Goal: Register for event/course

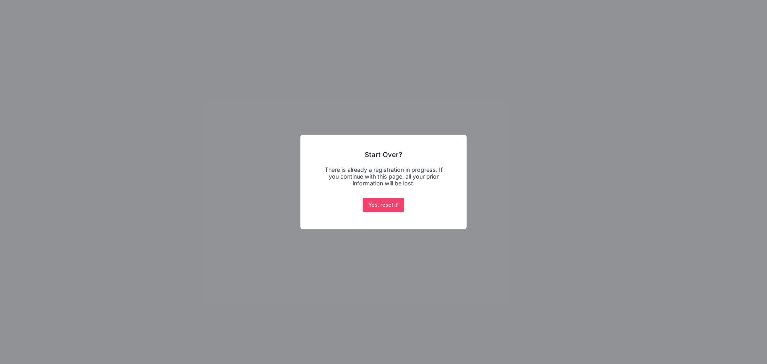
click at [449, 214] on div "× Start Over? There is already a registration in progress. If you continue with…" at bounding box center [383, 182] width 166 height 95
click at [381, 205] on button "Yes, reset it!" at bounding box center [384, 205] width 42 height 14
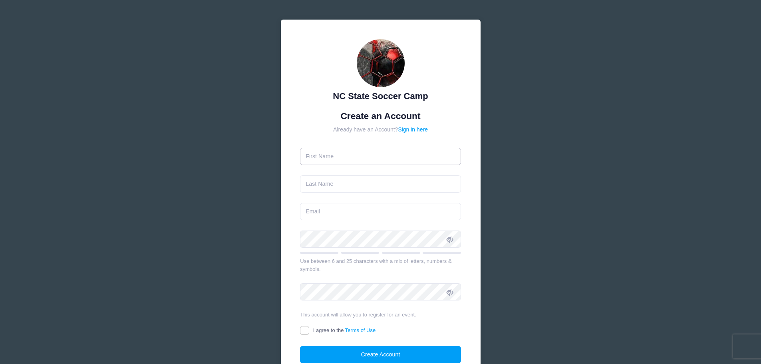
click at [341, 162] on input "text" at bounding box center [380, 156] width 161 height 17
type input "[PERSON_NAME]"
type input "Coronado"
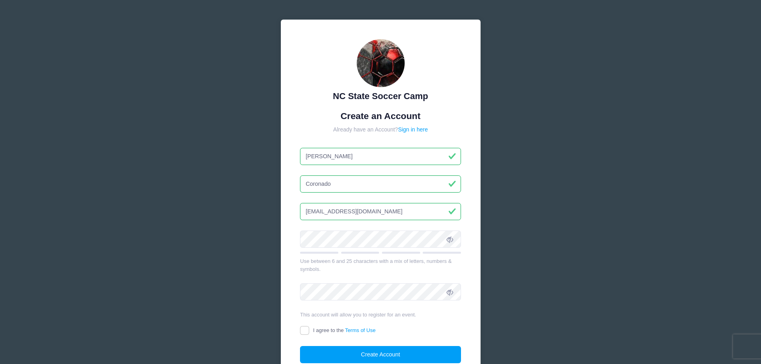
type input "admin@coronadospoolplaster.com"
click at [448, 240] on icon at bounding box center [449, 239] width 6 height 6
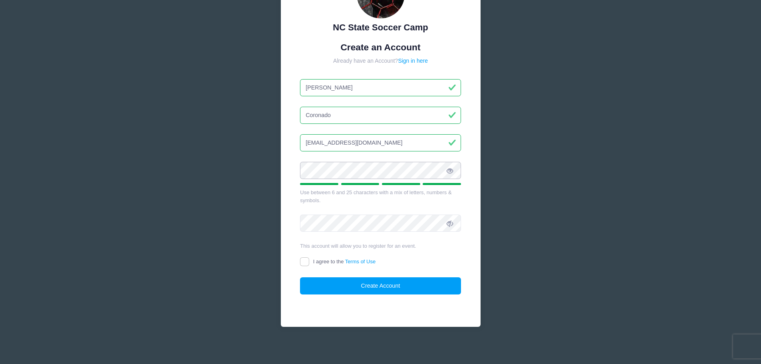
scroll to position [71, 0]
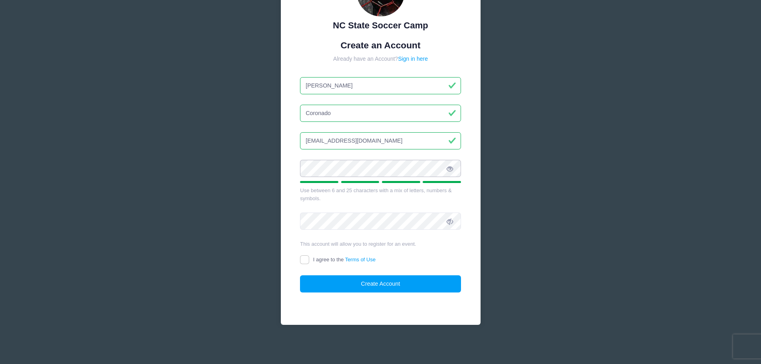
click at [265, 164] on div "NC State Soccer Camp Create an Account Already have an Account? Sign in here Em…" at bounding box center [380, 146] width 239 height 434
click at [454, 220] on span at bounding box center [450, 221] width 14 height 14
click at [306, 256] on input "I agree to the Terms of Use" at bounding box center [304, 259] width 9 height 9
checkbox input "true"
click at [396, 286] on button "Create Account" at bounding box center [380, 283] width 161 height 17
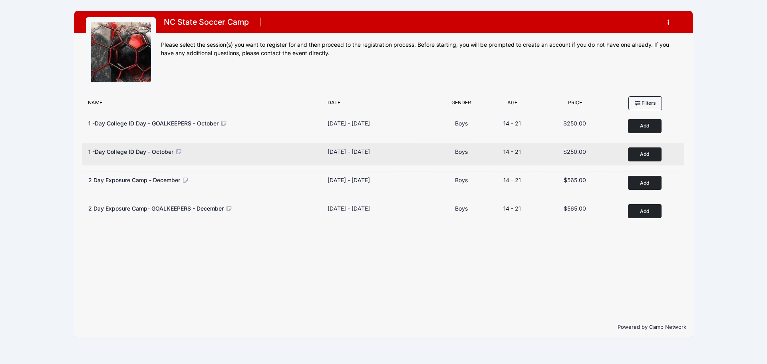
click at [650, 149] on button "Add to Cart" at bounding box center [645, 154] width 34 height 14
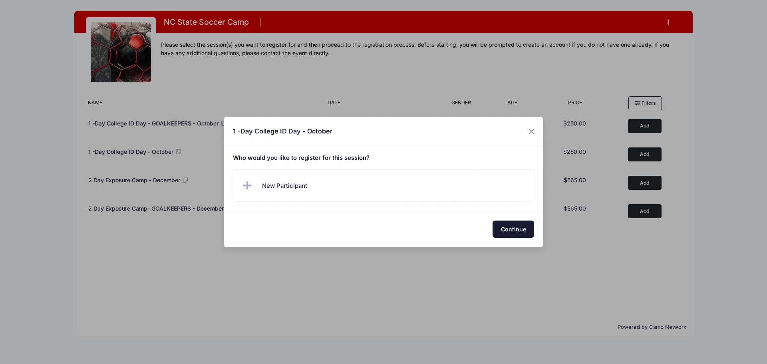
click at [520, 229] on button "Continue" at bounding box center [513, 228] width 42 height 17
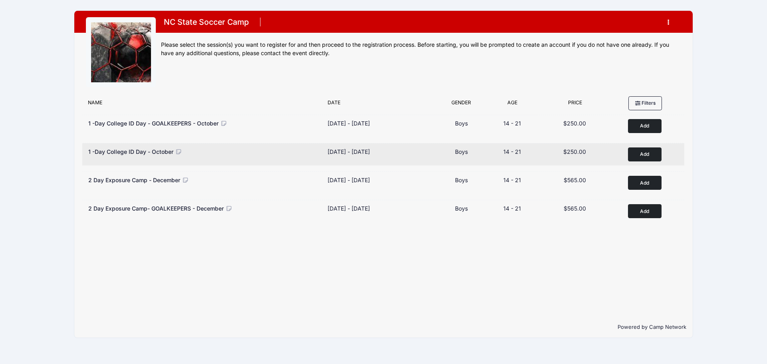
click at [643, 152] on button "Add to Cart" at bounding box center [645, 154] width 34 height 14
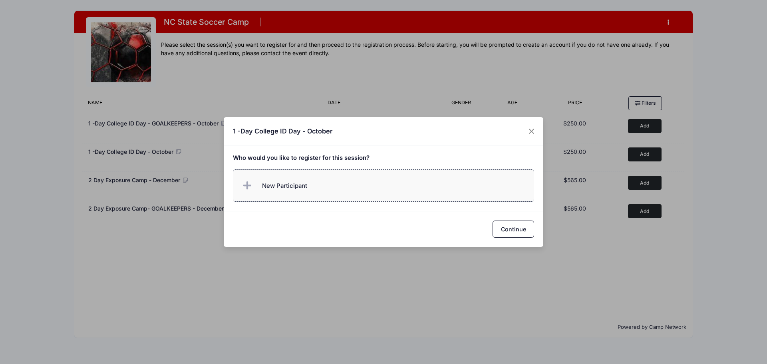
click at [290, 194] on label "New Participant" at bounding box center [384, 185] width 302 height 32
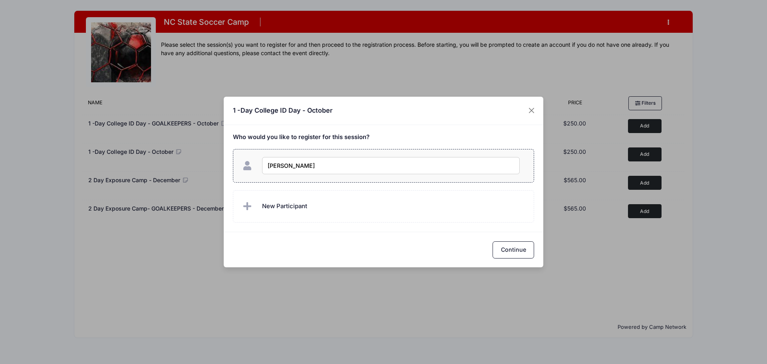
type input "[PERSON_NAME]"
checkbox input "true"
click at [491, 245] on div "Continue" at bounding box center [383, 250] width 319 height 36
click at [522, 254] on button "Continue" at bounding box center [513, 249] width 42 height 17
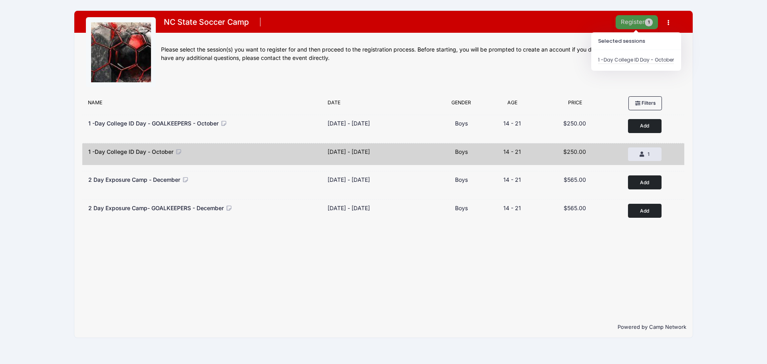
click at [627, 26] on button "Register 1" at bounding box center [636, 22] width 42 height 14
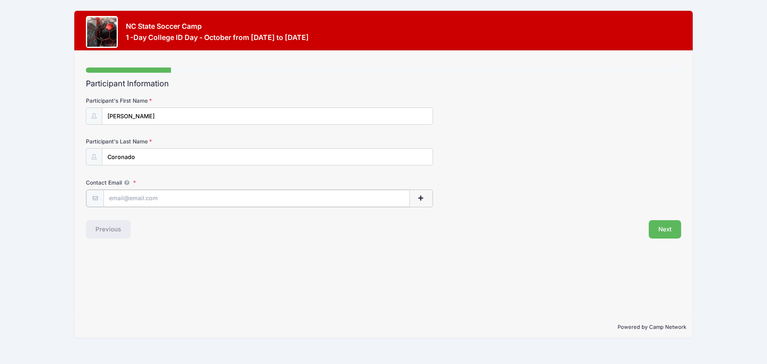
click at [151, 193] on input "Contact Email" at bounding box center [256, 198] width 306 height 17
paste input "[EMAIL_ADDRESS][DOMAIN_NAME]"
type input "[EMAIL_ADDRESS][DOMAIN_NAME]"
click at [295, 276] on div "Step 1 /7 Step 1 Step 2 Step 3 Step 4 Policies Extra Items Summary Participant …" at bounding box center [383, 184] width 618 height 266
drag, startPoint x: 669, startPoint y: 228, endPoint x: 411, endPoint y: 193, distance: 260.4
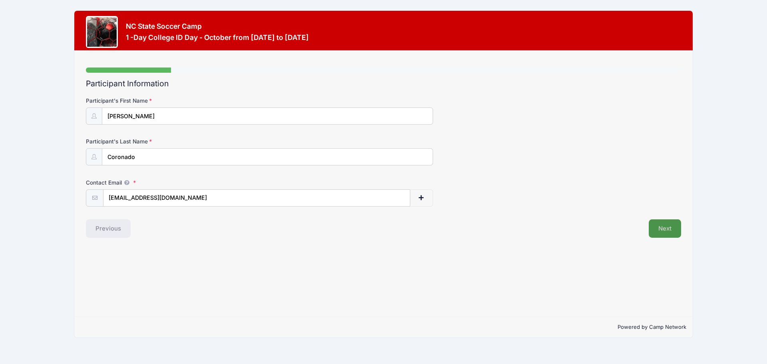
click at [411, 193] on div "Participant Information Participant's First Name [PERSON_NAME] Participant's La…" at bounding box center [383, 158] width 595 height 159
click at [421, 198] on span "button" at bounding box center [420, 198] width 7 height 6
click at [126, 240] on input "text" at bounding box center [231, 238] width 257 height 17
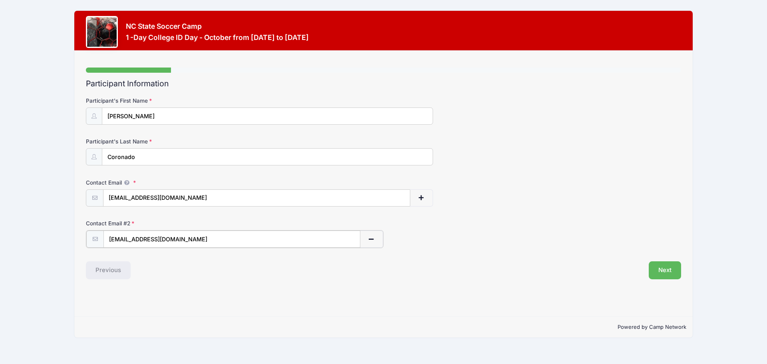
type input "[EMAIL_ADDRESS][DOMAIN_NAME]"
click at [651, 260] on div "Participant Information Participant's First Name [PERSON_NAME] Participant's La…" at bounding box center [383, 178] width 595 height 199
click at [669, 269] on button "Next" at bounding box center [665, 269] width 32 height 18
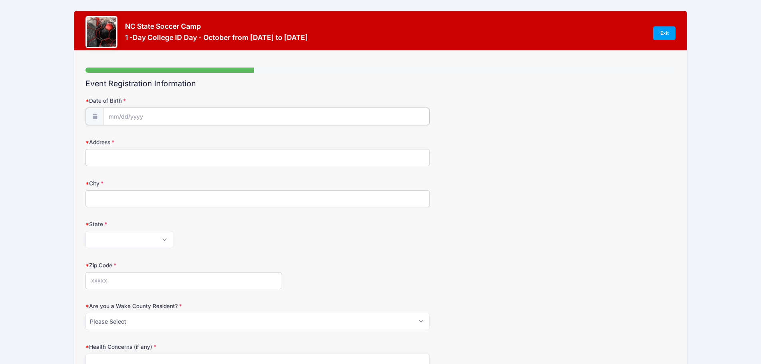
click at [109, 116] on input "Date of Birth" at bounding box center [266, 116] width 326 height 17
click at [140, 134] on select "January February March April May June July August September October November De…" at bounding box center [145, 138] width 36 height 10
select select "0"
click at [127, 133] on select "January February March April May June July August September October November De…" at bounding box center [145, 138] width 36 height 10
click at [180, 140] on input "2025" at bounding box center [178, 137] width 26 height 12
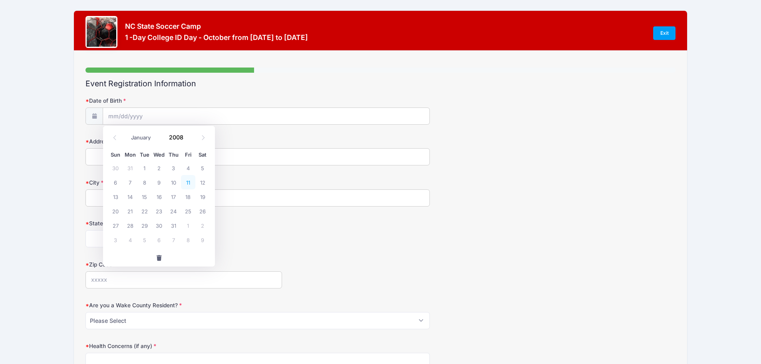
type input "2008"
click at [192, 180] on span "11" at bounding box center [188, 182] width 14 height 14
type input "[DATE]"
click at [157, 154] on input "Address" at bounding box center [257, 156] width 344 height 17
type input "[STREET_ADDRESS]"
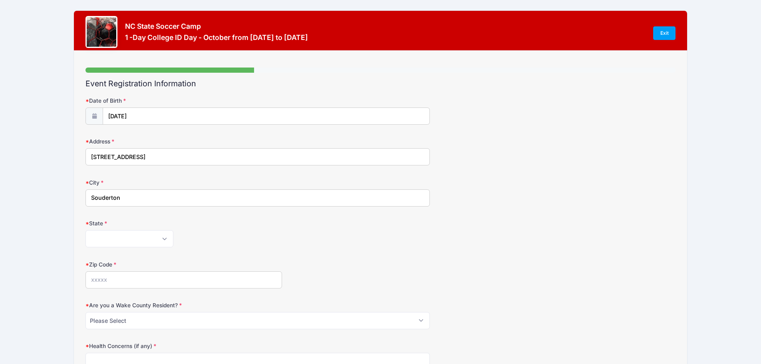
type input "Souderton"
select select "PA"
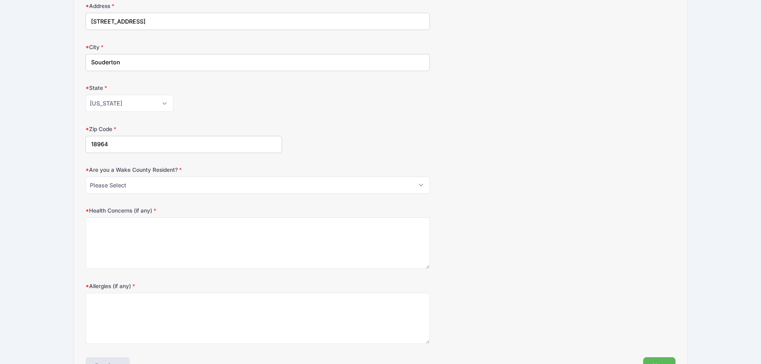
scroll to position [160, 0]
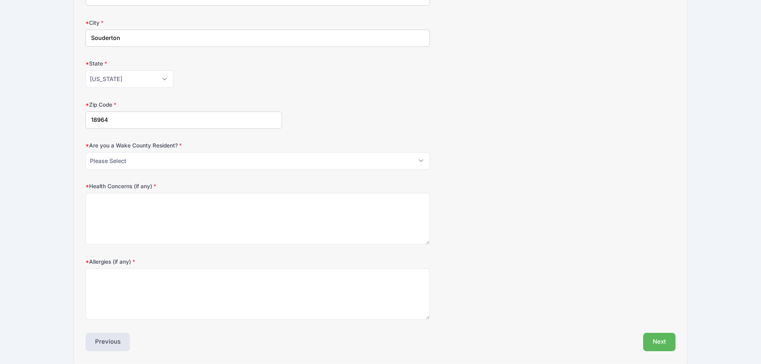
type input "18964"
click at [182, 155] on select "Please Select YES NO" at bounding box center [257, 160] width 344 height 17
click at [85, 152] on select "Please Select YES NO" at bounding box center [257, 160] width 344 height 17
click at [180, 145] on label "Are you a Wake County Resident?" at bounding box center [183, 145] width 196 height 8
click at [180, 152] on select "Please Select YES NO" at bounding box center [257, 160] width 344 height 17
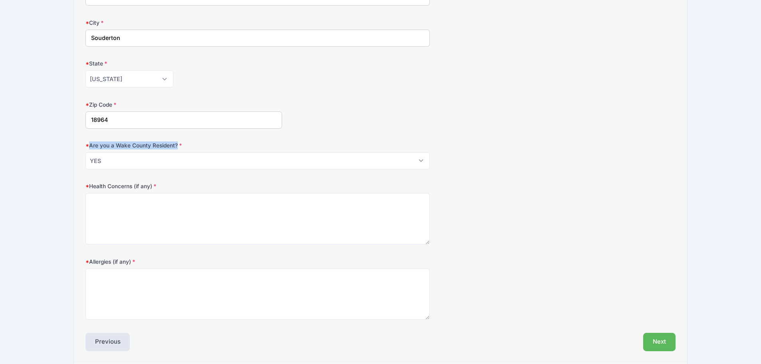
drag, startPoint x: 181, startPoint y: 145, endPoint x: 90, endPoint y: 143, distance: 90.7
click at [90, 143] on label "Are you a Wake County Resident?" at bounding box center [183, 145] width 196 height 8
copy label "Are you a Wake County Resident?"
click at [113, 158] on select "Please Select YES NO" at bounding box center [257, 160] width 344 height 17
select select "NO"
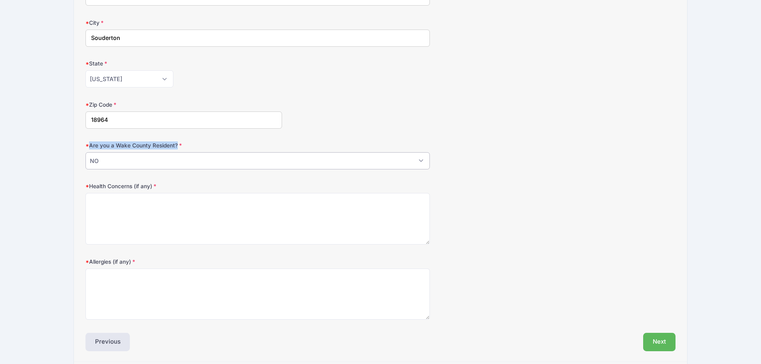
click at [85, 152] on select "Please Select YES NO" at bounding box center [257, 160] width 344 height 17
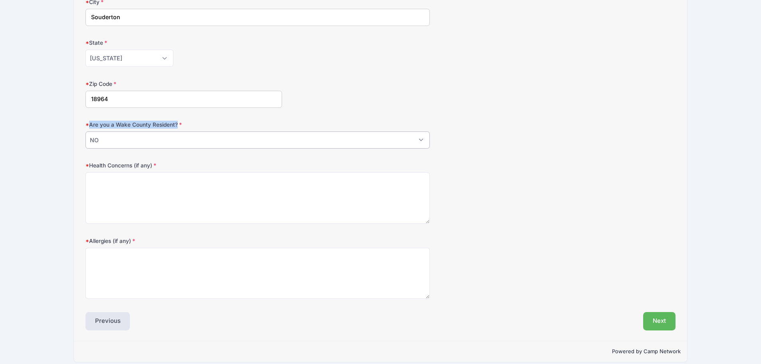
scroll to position [189, 0]
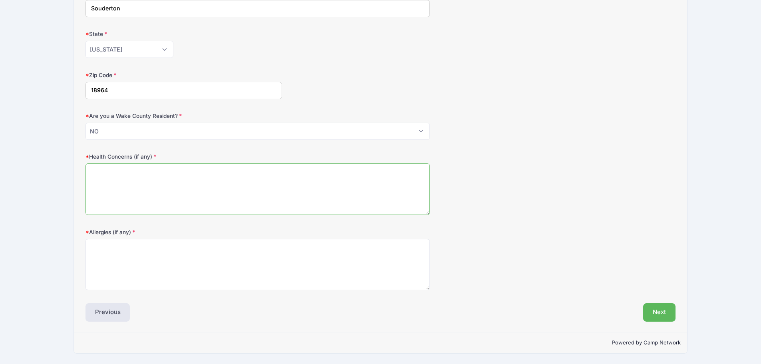
click at [160, 188] on textarea "Health Concerns (if any)" at bounding box center [257, 189] width 344 height 52
type textarea "N/A"
click at [152, 250] on textarea "Allergies (if any)" at bounding box center [257, 265] width 344 height 52
type textarea "N/A"
click at [667, 316] on button "Next" at bounding box center [659, 312] width 32 height 18
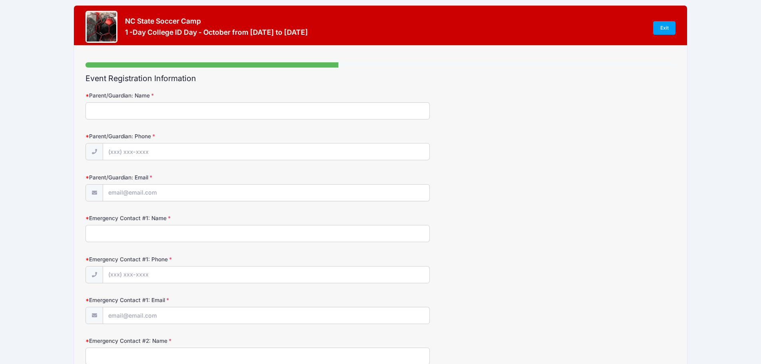
scroll to position [0, 0]
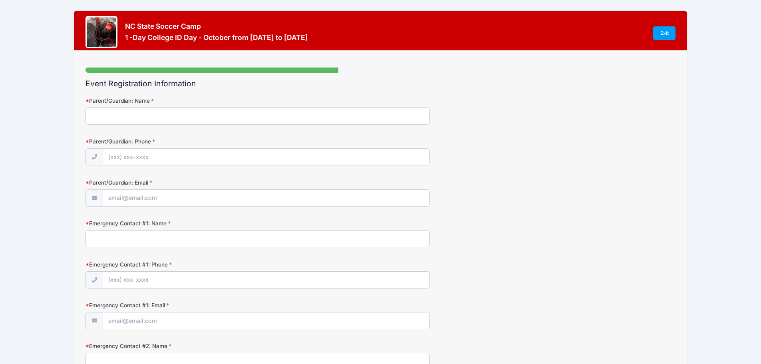
click at [143, 121] on input "Parent/Guardian: Name" at bounding box center [257, 115] width 344 height 17
type input "[PERSON_NAME]"
type input "[PHONE_NUMBER]"
type input "[EMAIL_ADDRESS][DOMAIN_NAME]"
type input "a"
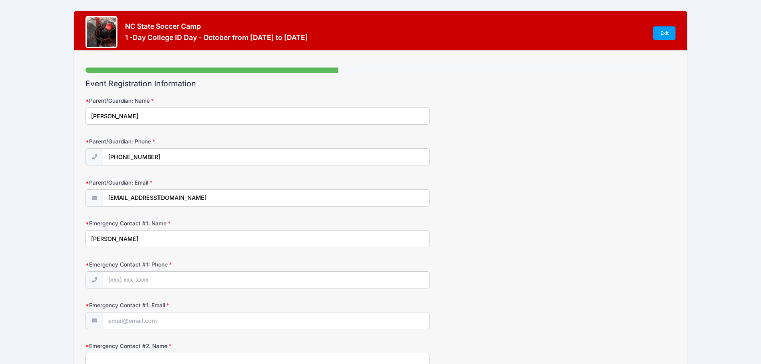
type input "[PERSON_NAME]"
type input "[PHONE_NUMBER]"
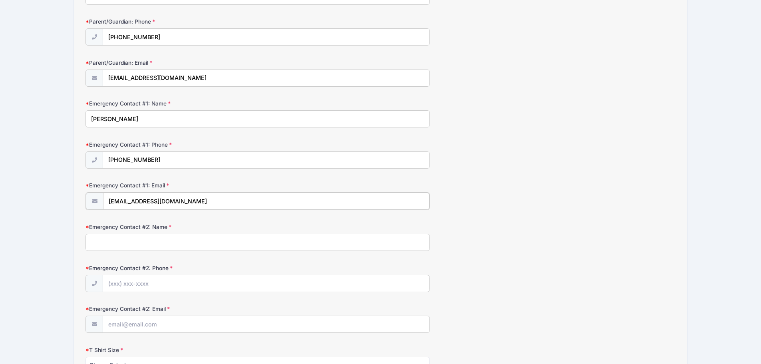
type input "[EMAIL_ADDRESS][DOMAIN_NAME]"
click at [165, 233] on div "Emergency Contact #2: Name" at bounding box center [380, 236] width 590 height 28
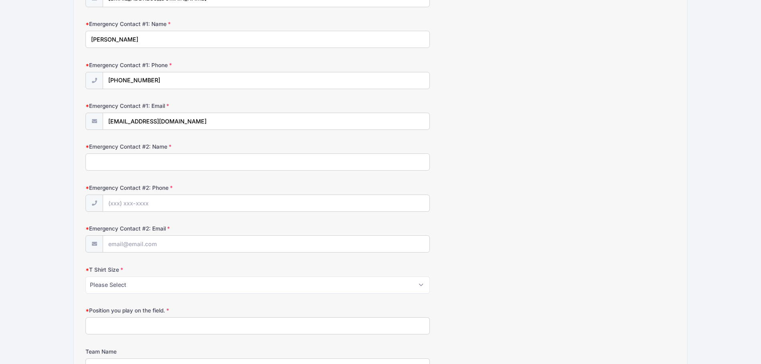
scroll to position [200, 0]
click at [130, 163] on input "Emergency Contact #2: Name" at bounding box center [257, 161] width 344 height 17
type input "[PERSON_NAME]"
type input "[PHONE_NUMBER]"
paste input "[EMAIL_ADDRESS][DOMAIN_NAME]"
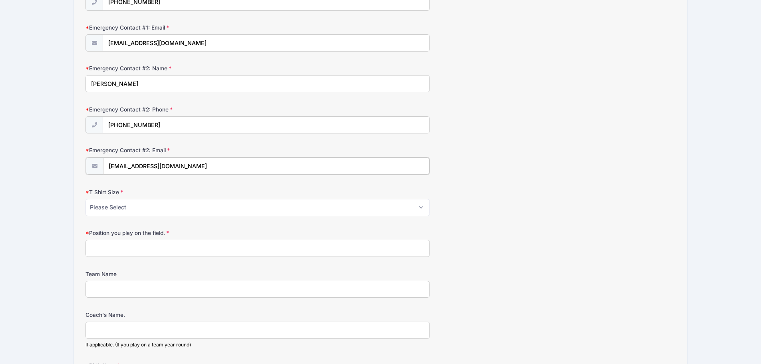
scroll to position [280, 0]
type input "[EMAIL_ADDRESS][DOMAIN_NAME]"
click at [125, 209] on select "Please Select Youth Small Youth Medium Youth Large Adult Small Adult Medium Adu…" at bounding box center [257, 204] width 344 height 17
click at [129, 208] on select "Please Select Youth Small Youth Medium Youth Large Adult Small Adult Medium Adu…" at bounding box center [257, 204] width 344 height 17
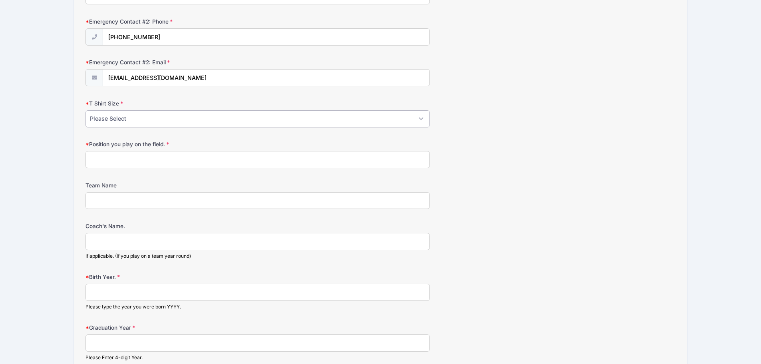
scroll to position [479, 0]
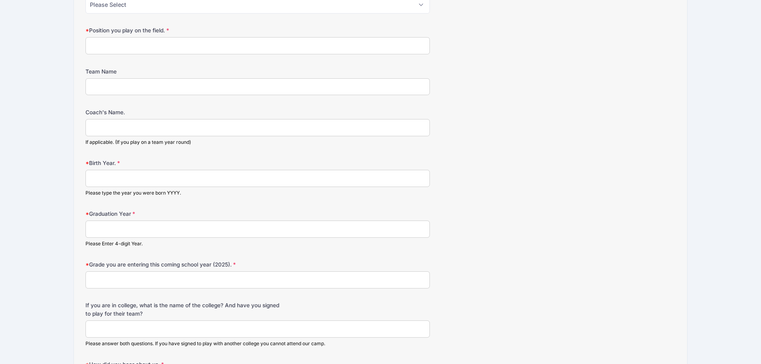
click at [157, 181] on input "Birth Year." at bounding box center [257, 178] width 344 height 17
type input "2008"
click at [132, 225] on input "Graduation Year" at bounding box center [257, 228] width 344 height 17
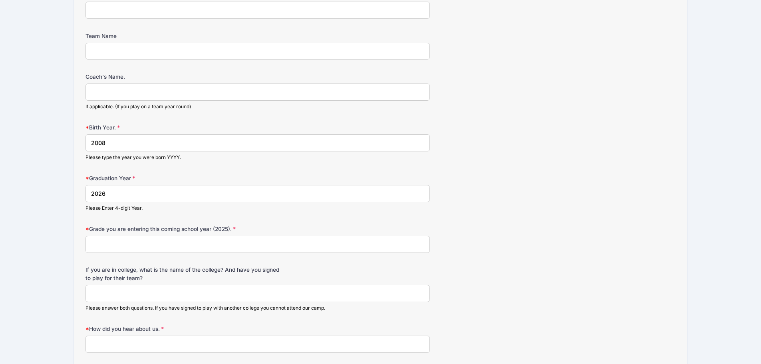
scroll to position [559, 0]
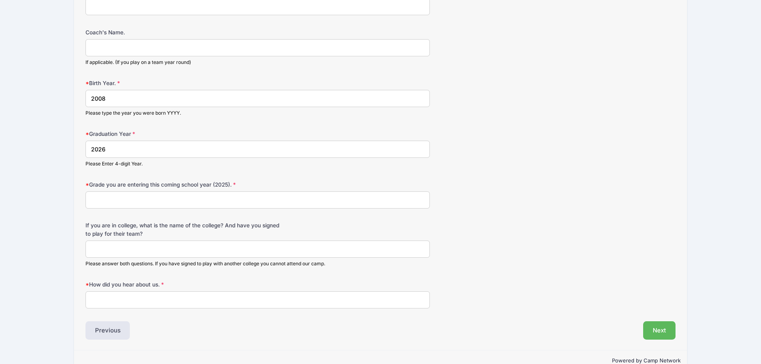
type input "2026"
click at [137, 194] on input "Grade you are entering this coming school year (2025)." at bounding box center [257, 199] width 344 height 17
type input "12"
click at [142, 239] on div "If you are in college, what is the name of the college? And have you signed to …" at bounding box center [380, 244] width 590 height 46
click at [146, 248] on input "If you are in college, what is the name of the college? And have you signed to …" at bounding box center [257, 248] width 344 height 17
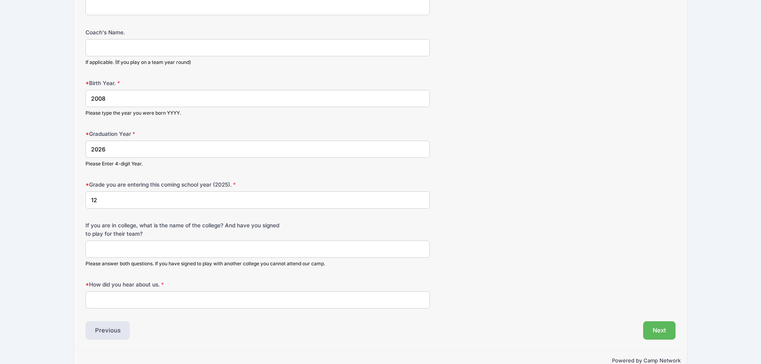
click at [147, 296] on input "How did you hear about us." at bounding box center [257, 299] width 344 height 17
type input "Invitation"
click at [168, 245] on input "If you are in college, what is the name of the college? And have you signed to …" at bounding box center [257, 248] width 344 height 17
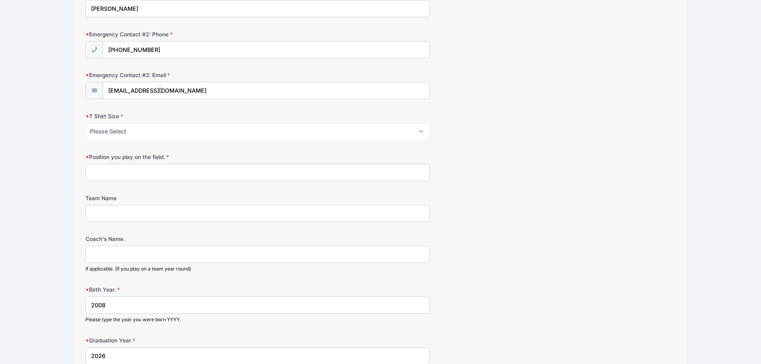
scroll to position [359, 0]
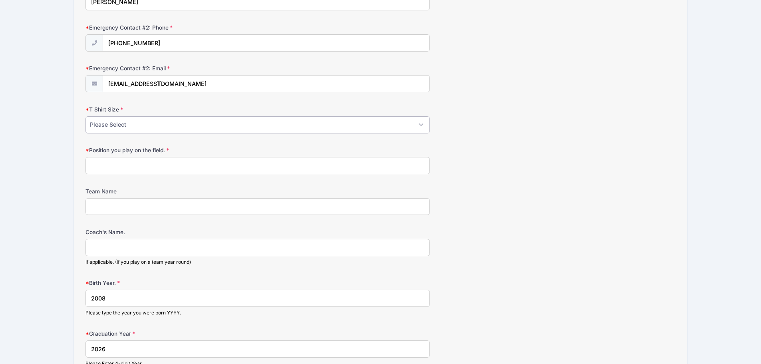
click at [143, 131] on select "Please Select Youth Small Youth Medium Youth Large Adult Small Adult Medium Adu…" at bounding box center [257, 124] width 344 height 17
click at [117, 128] on select "Please Select Youth Small Youth Medium Youth Large Adult Small Adult Medium Adu…" at bounding box center [257, 124] width 344 height 17
click at [85, 116] on select "Please Select Youth Small Youth Medium Youth Large Adult Small Adult Medium Adu…" at bounding box center [257, 124] width 344 height 17
click at [131, 127] on select "Please Select Youth Small Youth Medium Youth Large Adult Small Adult Medium Adu…" at bounding box center [257, 124] width 344 height 17
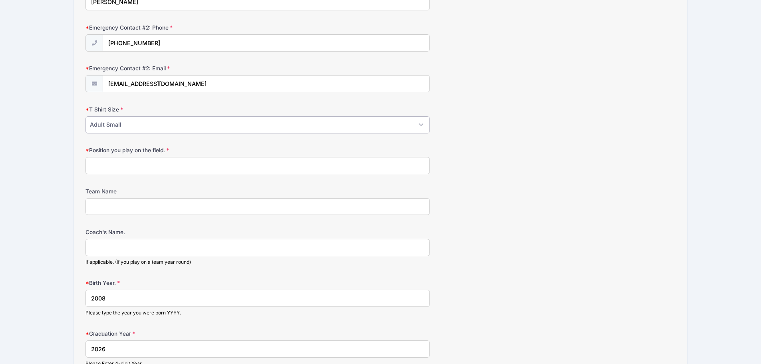
select select "Adult Medium"
click at [85, 116] on select "Please Select Youth Small Youth Medium Youth Large Adult Small Adult Medium Adu…" at bounding box center [257, 124] width 344 height 17
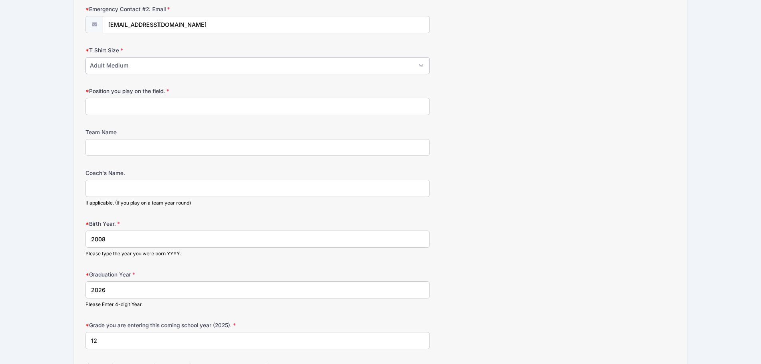
scroll to position [439, 0]
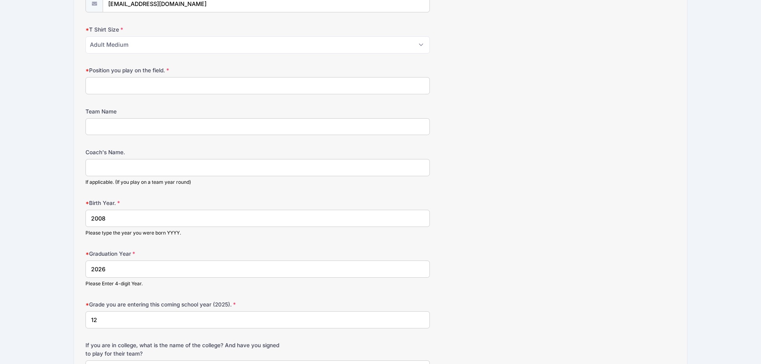
click at [128, 84] on input "Position you play on the field." at bounding box center [257, 85] width 344 height 17
type input "M"
click at [129, 77] on input "Position you play on the field." at bounding box center [257, 85] width 344 height 17
type input "Right Wing"
click at [166, 124] on input "Team Name" at bounding box center [257, 126] width 344 height 17
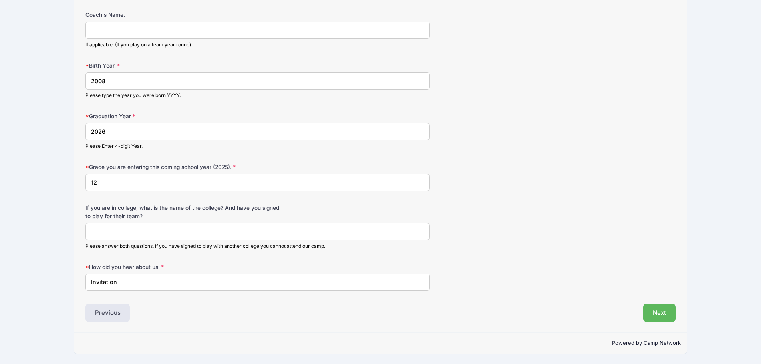
scroll to position [577, 0]
click at [663, 306] on button "Next" at bounding box center [659, 312] width 32 height 18
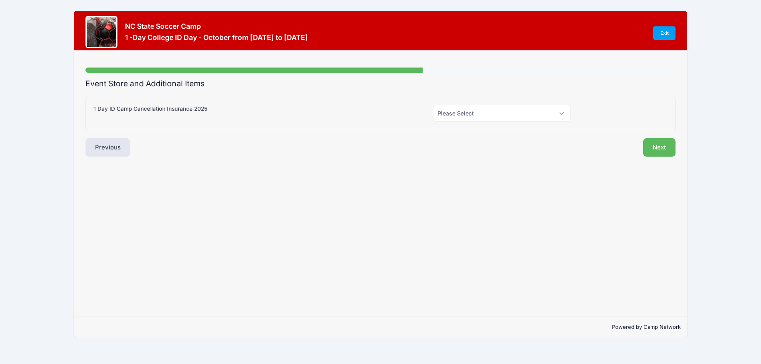
scroll to position [0, 0]
click at [480, 117] on select "Please Select Yes (+$55.00) No" at bounding box center [505, 113] width 139 height 17
select select "0"
click at [436, 105] on select "Please Select Yes (+$55.00) No" at bounding box center [505, 113] width 139 height 17
click at [664, 144] on button "Next" at bounding box center [665, 147] width 32 height 18
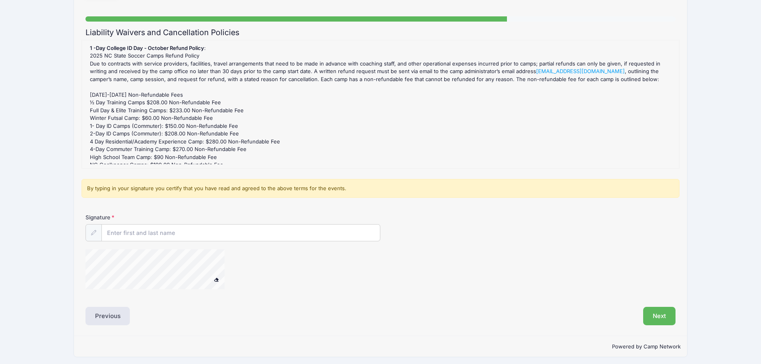
scroll to position [55, 0]
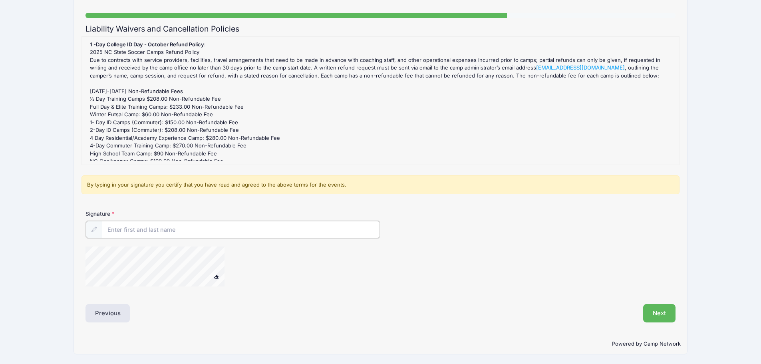
click at [158, 221] on input "Signature" at bounding box center [241, 229] width 278 height 17
click at [160, 229] on input "Signature" at bounding box center [241, 229] width 278 height 17
type input "[PERSON_NAME]"
click at [218, 317] on div "Previous" at bounding box center [230, 312] width 299 height 18
click at [218, 276] on span at bounding box center [217, 276] width 6 height 4
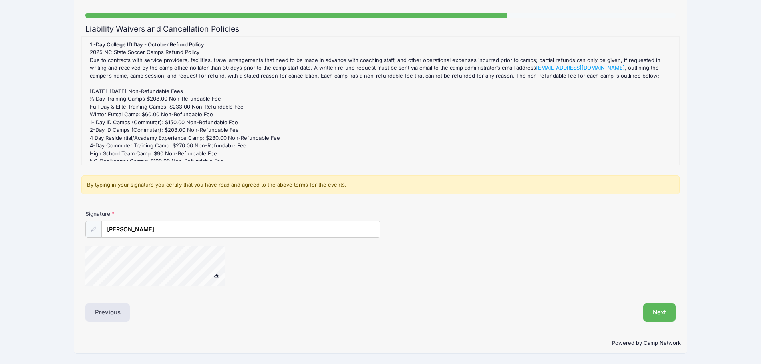
click at [216, 276] on span at bounding box center [217, 276] width 6 height 4
click at [665, 311] on button "Next" at bounding box center [659, 312] width 32 height 18
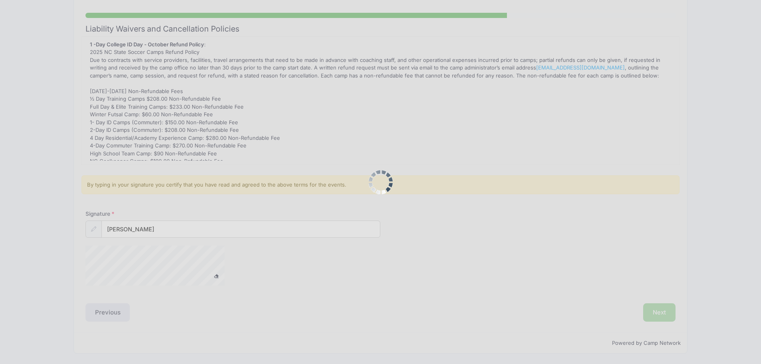
scroll to position [0, 0]
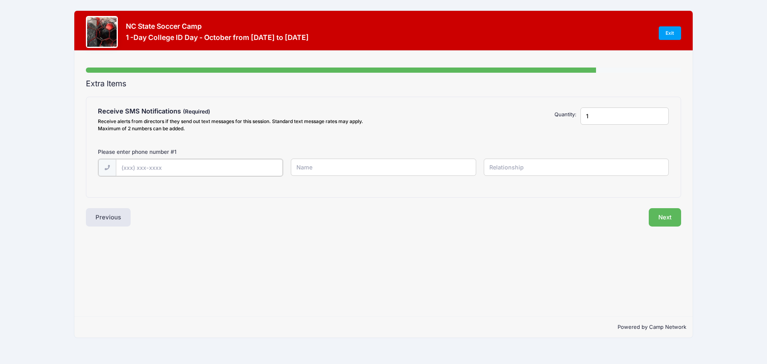
click at [166, 170] on input "text" at bounding box center [199, 167] width 167 height 17
type input "[PHONE_NUMBER]"
click at [363, 161] on input "text" at bounding box center [383, 167] width 185 height 17
type input "e"
type input "[PERSON_NAME]"
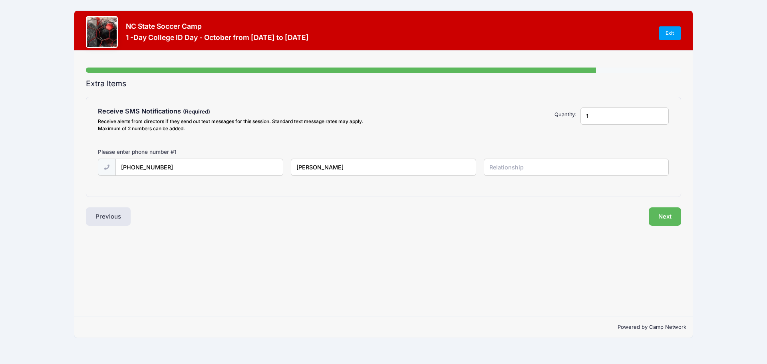
click at [559, 173] on input "text" at bounding box center [576, 167] width 185 height 17
type input "Self"
click at [659, 213] on button "Next" at bounding box center [665, 216] width 32 height 18
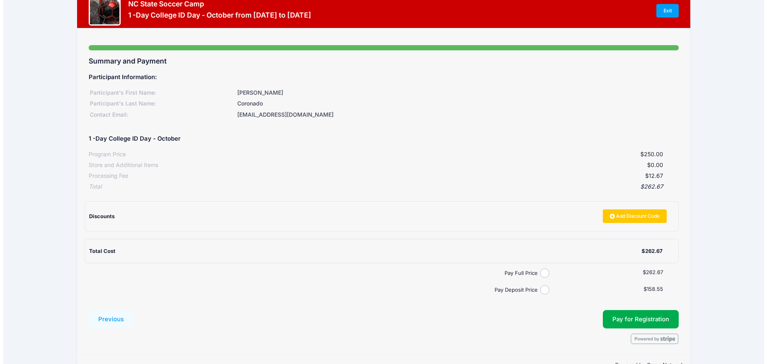
scroll to position [45, 0]
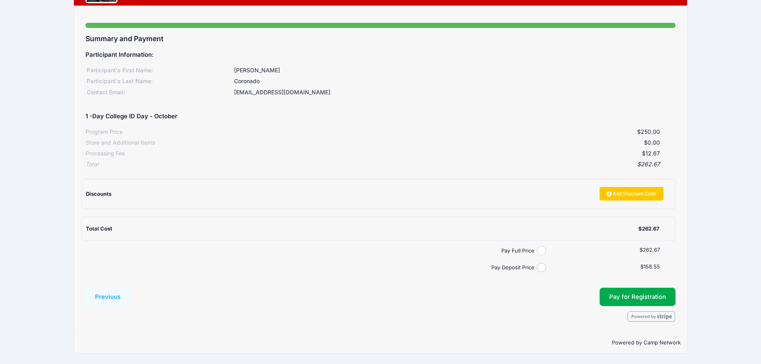
click at [541, 252] on input "Pay Full Price" at bounding box center [541, 250] width 9 height 9
radio input "true"
click at [617, 298] on button "Pay for Registration" at bounding box center [637, 297] width 76 height 18
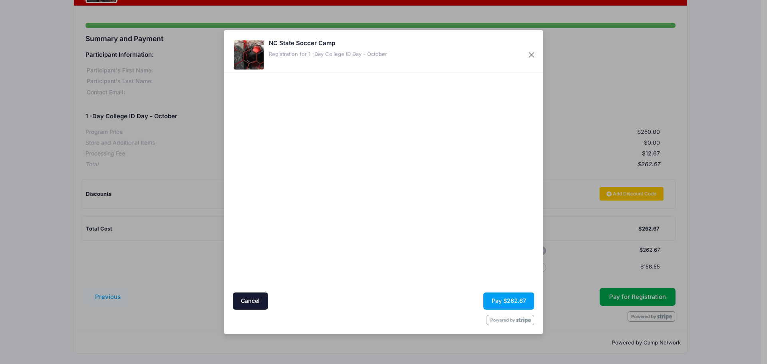
click at [472, 254] on div at bounding box center [460, 182] width 147 height 212
click at [498, 298] on button "Pay $262.67" at bounding box center [508, 300] width 51 height 17
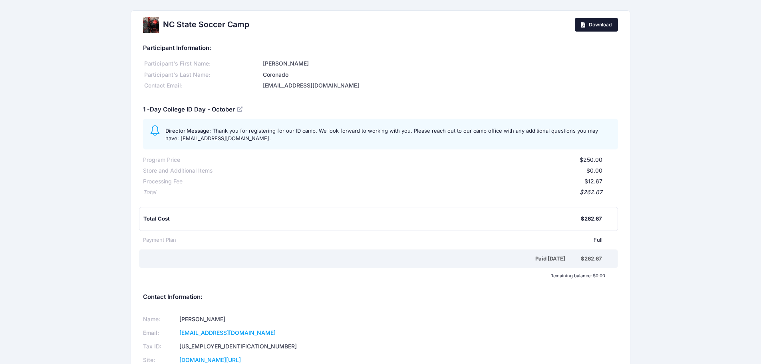
click at [595, 27] on span "Download" at bounding box center [600, 25] width 23 height 6
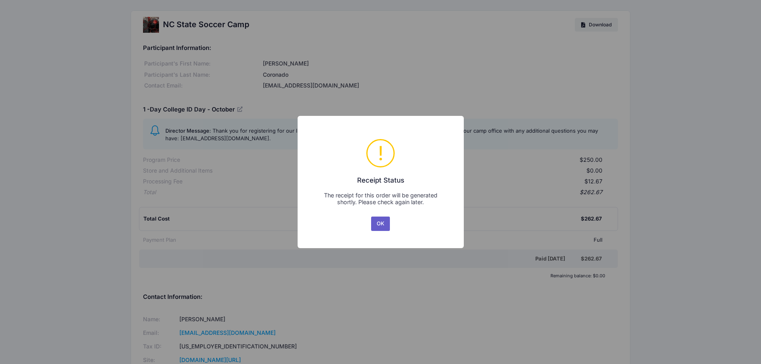
click at [382, 222] on button "OK" at bounding box center [380, 223] width 19 height 14
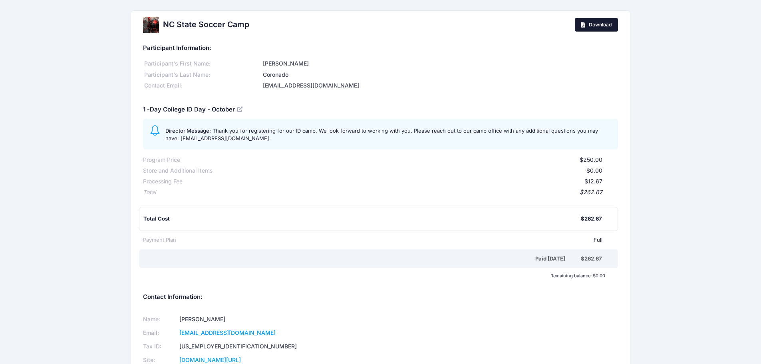
click at [605, 24] on span "Download" at bounding box center [600, 25] width 23 height 6
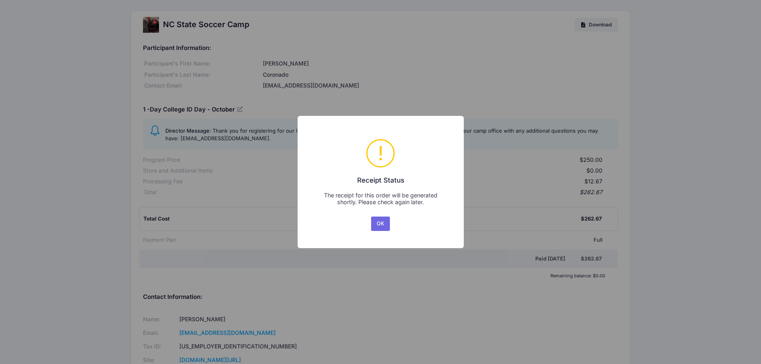
click at [397, 210] on div "× ! Receipt Status The receipt for this order will be generated shortly. Please…" at bounding box center [381, 182] width 166 height 132
click at [389, 215] on div "OK No Cancel" at bounding box center [380, 224] width 22 height 18
click at [387, 217] on button "OK" at bounding box center [380, 223] width 19 height 14
